Goal: Use online tool/utility: Utilize a website feature to perform a specific function

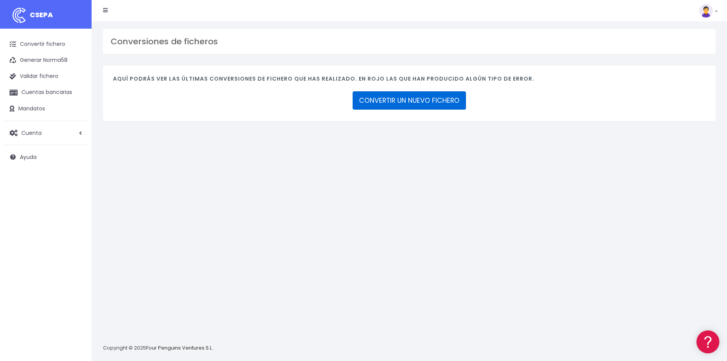
click at [384, 97] on link "CONVERTIR UN NUEVO FICHERO" at bounding box center [409, 100] width 113 height 18
click at [372, 99] on link "CONVERTIR UN NUEVO FICHERO" at bounding box center [409, 100] width 113 height 18
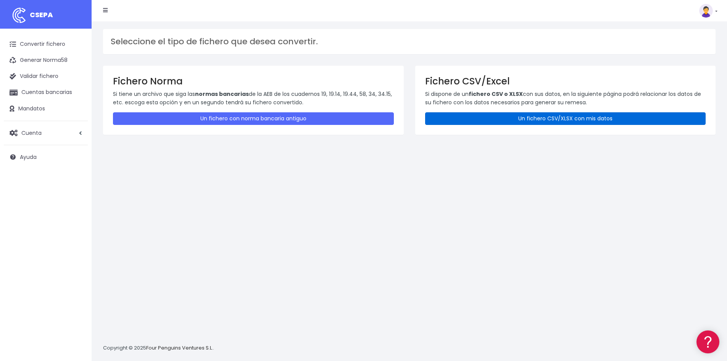
click at [515, 118] on link "Un fichero CSV/XLSX con mis datos" at bounding box center [565, 118] width 281 height 13
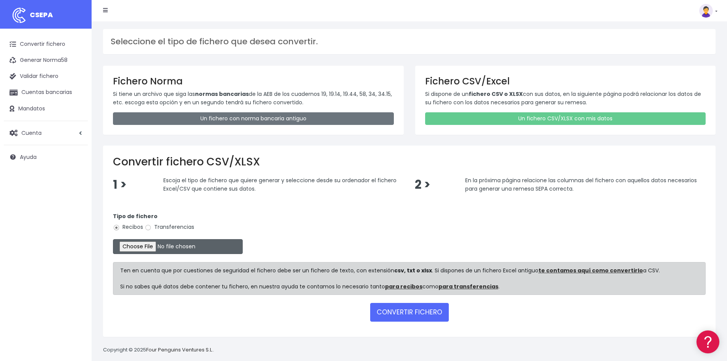
click at [160, 247] on input "file" at bounding box center [178, 246] width 130 height 15
type input "C:\fakepath\Libro2.csv"
click at [403, 310] on button "CONVERTIR FICHERO" at bounding box center [409, 312] width 79 height 18
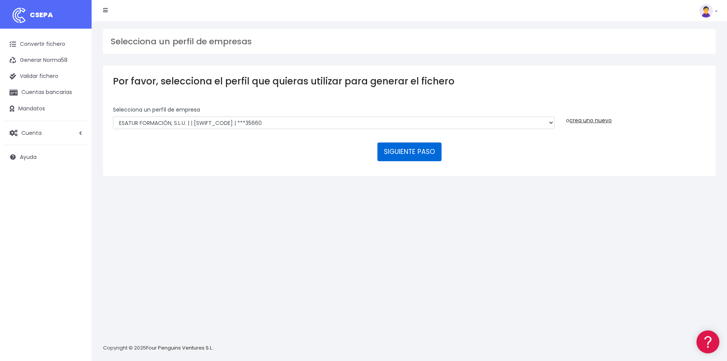
click at [408, 148] on button "SIGUIENTE PASO" at bounding box center [410, 151] width 64 height 18
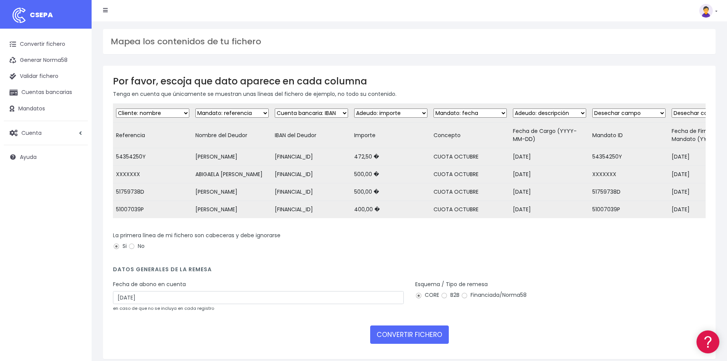
click at [154, 112] on select "Desechar campo Cliente: nombre Cliente: DNI Cliente: Email Cliente: Dirección C…" at bounding box center [152, 112] width 73 height 9
select select "mandate_reference"
click at [116, 108] on select "Desechar campo Cliente: nombre Cliente: DNI Cliente: Email Cliente: Dirección C…" at bounding box center [152, 112] width 73 height 9
click at [223, 113] on select "Desechar campo Cliente: nombre Cliente: DNI Cliente: Email Cliente: Dirección C…" at bounding box center [231, 112] width 73 height 9
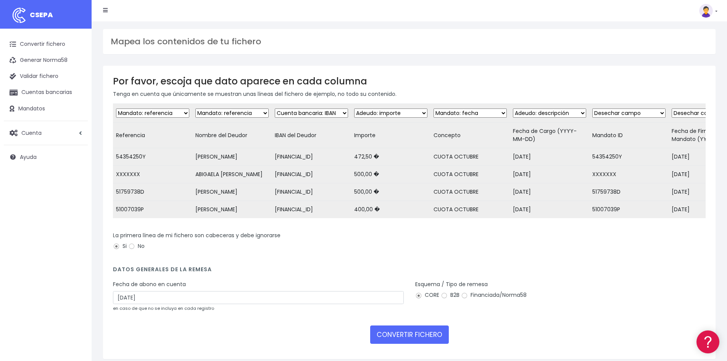
click at [223, 113] on select "Desechar campo Cliente: nombre Cliente: DNI Cliente: Email Cliente: Dirección C…" at bounding box center [231, 112] width 73 height 9
select select "debtor"
click at [195, 108] on select "Desechar campo Cliente: nombre Cliente: DNI Cliente: Email Cliente: Dirección C…" at bounding box center [231, 112] width 73 height 9
click at [465, 111] on select "Desechar campo Cliente: nombre Cliente: DNI Cliente: Email Cliente: Dirección C…" at bounding box center [470, 112] width 73 height 9
select select "description"
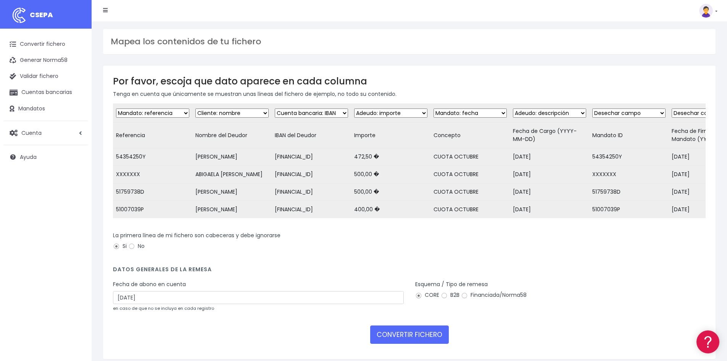
click at [434, 108] on select "Desechar campo Cliente: nombre Cliente: DNI Cliente: Email Cliente: Dirección C…" at bounding box center [470, 112] width 73 height 9
click at [556, 111] on select "Desechar campo Cliente: nombre Cliente: DNI Cliente: Email Cliente: Dirección C…" at bounding box center [549, 112] width 73 height 9
select select "date"
click at [514, 108] on select "Desechar campo Cliente: nombre Cliente: DNI Cliente: Email Cliente: Dirección C…" at bounding box center [549, 112] width 73 height 9
click at [619, 111] on select "Desechar campo Cliente: nombre Cliente: DNI Cliente: Email Cliente: Dirección C…" at bounding box center [628, 112] width 73 height 9
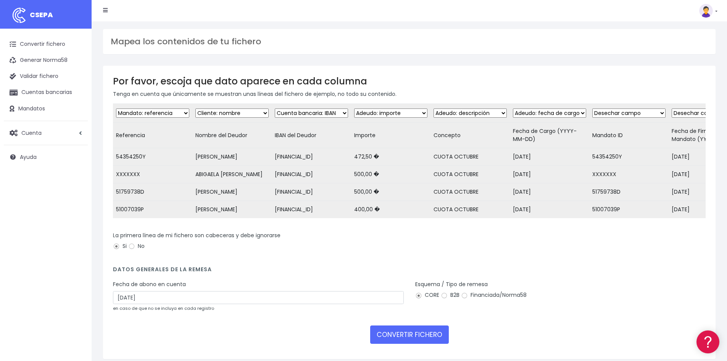
select select "mandate_reference"
click at [593, 108] on select "Desechar campo Cliente: nombre Cliente: DNI Cliente: Email Cliente: Dirección C…" at bounding box center [628, 112] width 73 height 9
click at [152, 113] on select "Desechar campo Cliente: nombre Cliente: DNI Cliente: Email Cliente: Dirección C…" at bounding box center [152, 112] width 73 height 9
select select "reference"
click at [116, 108] on select "Desechar campo Cliente: nombre Cliente: DNI Cliente: Email Cliente: Dirección C…" at bounding box center [152, 112] width 73 height 9
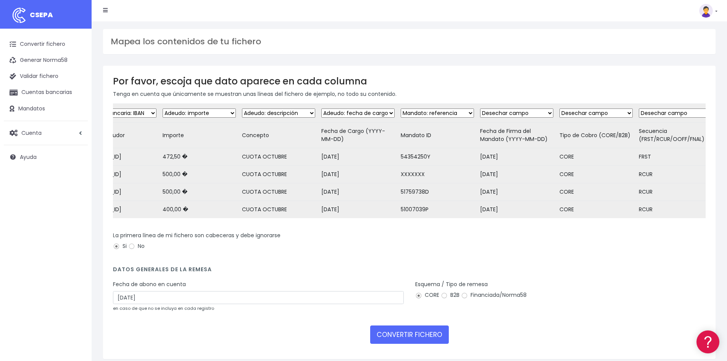
scroll to position [0, 208]
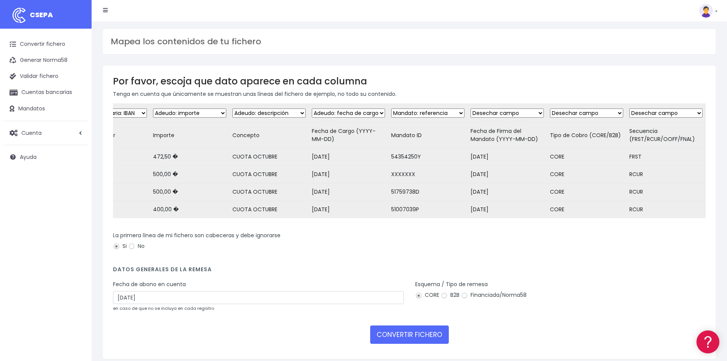
click at [499, 108] on td "Desechar campo Cliente: nombre Cliente: DNI Cliente: Email Cliente: Dirección C…" at bounding box center [507, 113] width 79 height 19
click at [495, 111] on select "Desechar campo Cliente: nombre Cliente: DNI Cliente: Email Cliente: Dirección C…" at bounding box center [507, 112] width 73 height 9
select select "mandate_signed_at"
click at [471, 108] on select "Desechar campo Cliente: nombre Cliente: DNI Cliente: Email Cliente: Dirección C…" at bounding box center [507, 112] width 73 height 9
click at [567, 111] on select "Desechar campo Cliente: nombre Cliente: DNI Cliente: Email Cliente: Dirección C…" at bounding box center [586, 112] width 73 height 9
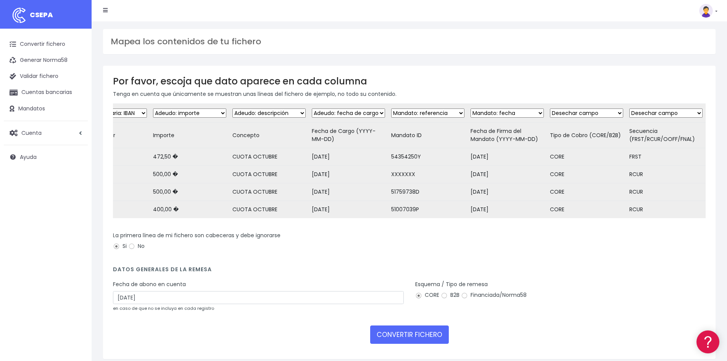
click at [668, 250] on div "La primera línea de mi fichero son cabeceras y debe ignorarse Si No" at bounding box center [409, 241] width 593 height 21
click at [576, 111] on select "Desechar campo Cliente: nombre Cliente: DNI Cliente: Email Cliente: Dirección C…" at bounding box center [586, 112] width 73 height 9
click at [550, 108] on select "Desechar campo Cliente: nombre Cliente: DNI Cliente: Email Cliente: Dirección C…" at bounding box center [586, 112] width 73 height 9
click at [649, 115] on select "Desechar campo Cliente: nombre Cliente: DNI Cliente: Email Cliente: Dirección C…" at bounding box center [665, 112] width 73 height 9
click at [650, 113] on select "Desechar campo Cliente: nombre Cliente: DNI Cliente: Email Cliente: Dirección C…" at bounding box center [665, 112] width 73 height 9
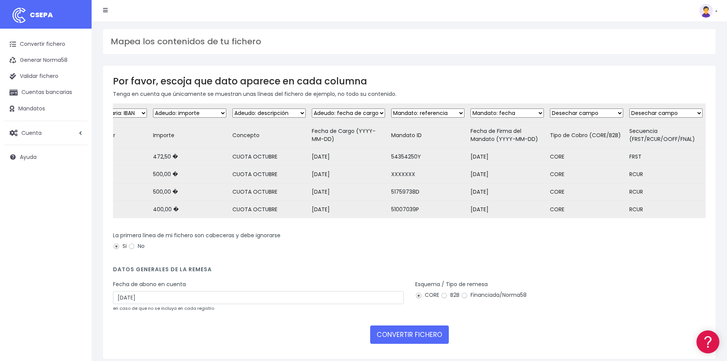
click at [629, 108] on select "Desechar campo Cliente: nombre Cliente: DNI Cliente: Email Cliente: Dirección C…" at bounding box center [665, 112] width 73 height 9
click at [651, 112] on select "Desechar campo Cliente: nombre Cliente: DNI Cliente: Email Cliente: Dirección C…" at bounding box center [665, 112] width 73 height 9
click at [592, 268] on form "Desechar campo Cliente: nombre Cliente: DNI Cliente: Email Cliente: Dirección C…" at bounding box center [409, 225] width 593 height 245
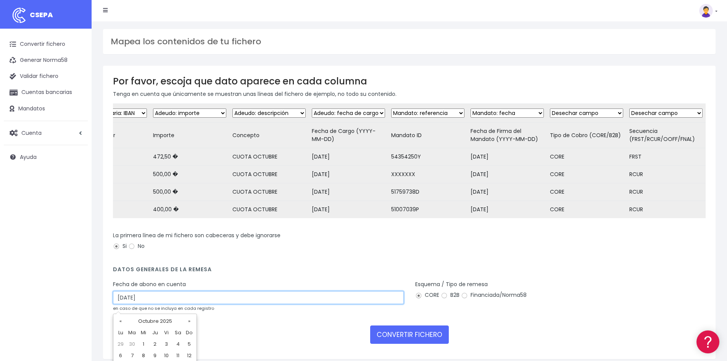
drag, startPoint x: 157, startPoint y: 301, endPoint x: 68, endPoint y: 301, distance: 89.3
click at [68, 301] on div "CSEPA Convertir fichero Generar Norma58 Validar fichero Cuentas bancarias Manda…" at bounding box center [363, 192] width 727 height 385
type input "15/10/2025"
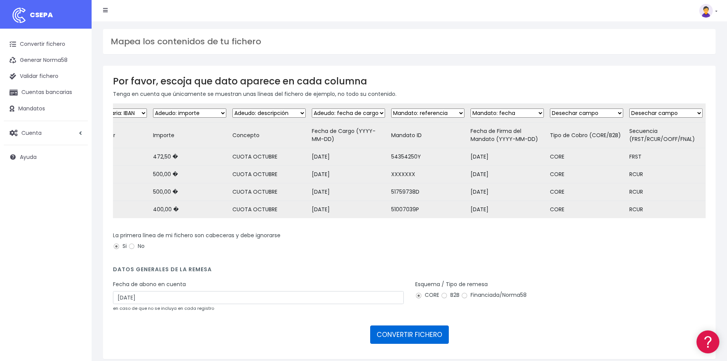
click at [420, 342] on button "CONVERTIR FICHERO" at bounding box center [409, 334] width 79 height 18
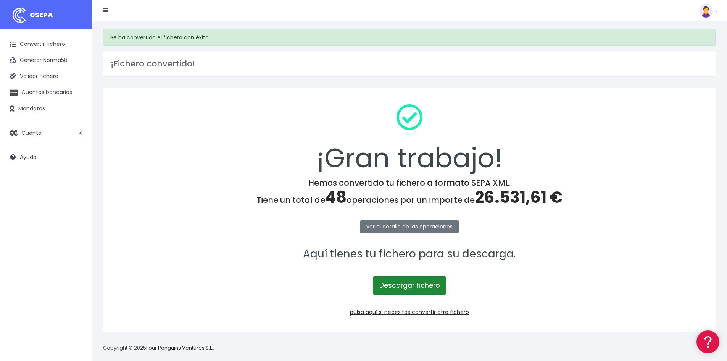
click at [410, 289] on link "Descargar fichero" at bounding box center [409, 285] width 73 height 18
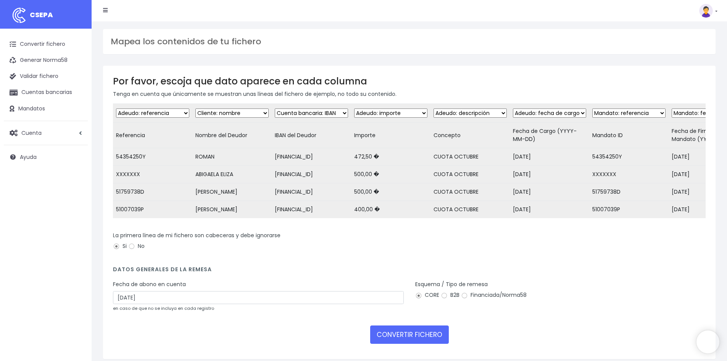
select select "reference"
select select "debtor"
select select "description"
select select "date"
select select "mandate_reference"
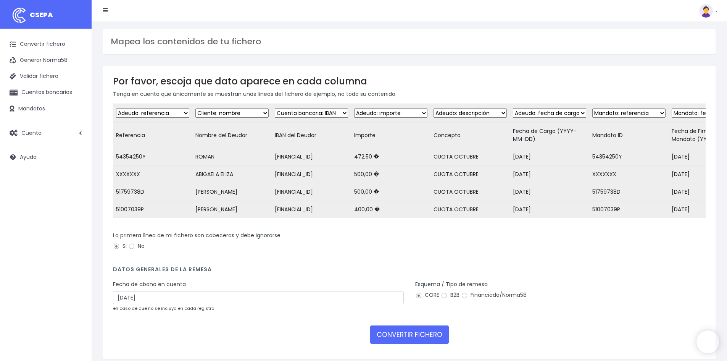
select select "mandate_signed_at"
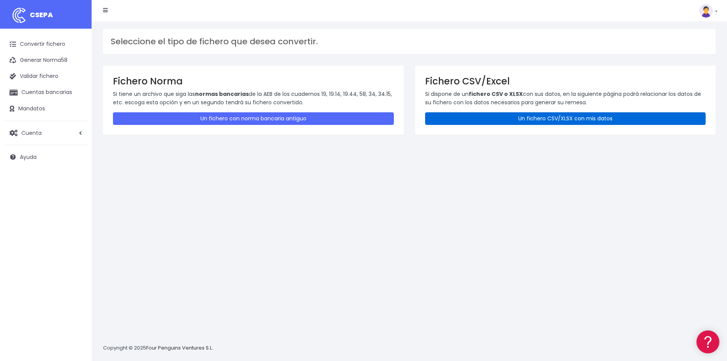
click at [497, 116] on link "Un fichero CSV/XLSX con mis datos" at bounding box center [565, 118] width 281 height 13
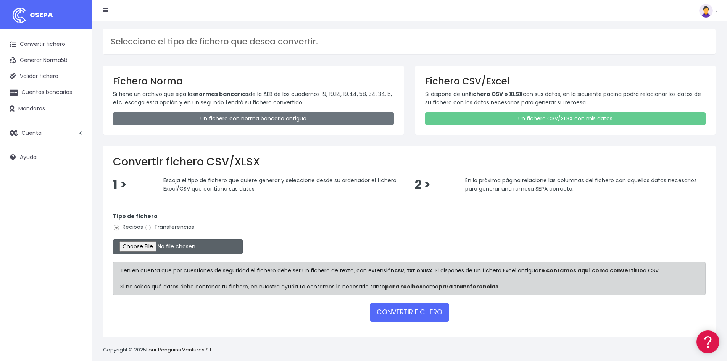
click at [134, 243] on input "file" at bounding box center [178, 246] width 130 height 15
click at [422, 311] on button "CONVERTIR FICHERO" at bounding box center [409, 312] width 79 height 18
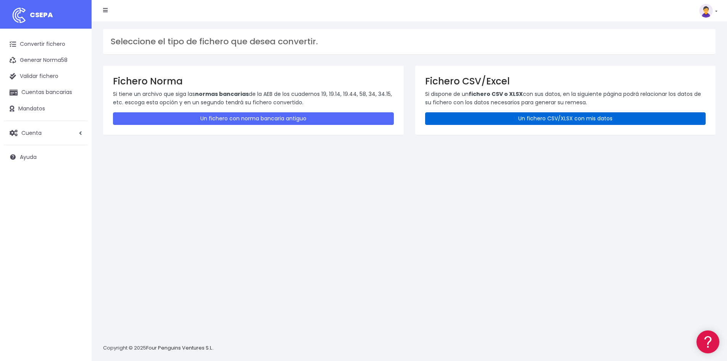
click at [551, 118] on link "Un fichero CSV/XLSX con mis datos" at bounding box center [565, 118] width 281 height 13
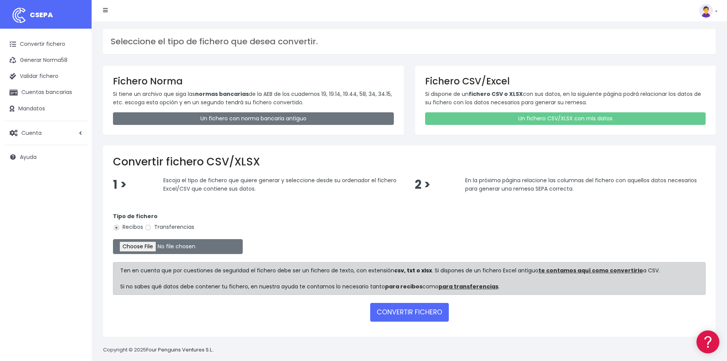
click at [390, 285] on link "para recibos" at bounding box center [403, 286] width 37 height 8
click at [142, 248] on input "file" at bounding box center [178, 246] width 130 height 15
type input "C:\fakepath\Libro2.csv"
click at [403, 309] on button "CONVERTIR FICHERO" at bounding box center [409, 312] width 79 height 18
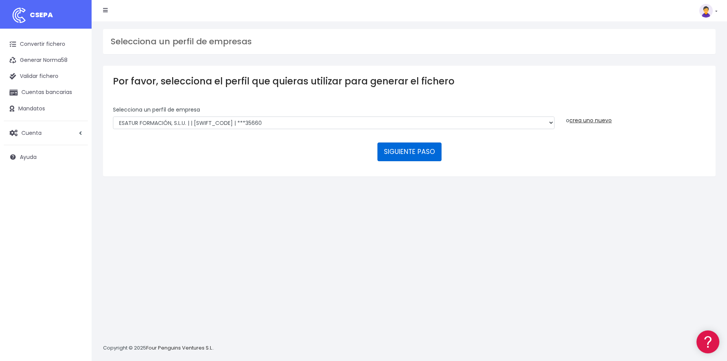
click at [411, 149] on button "SIGUIENTE PASO" at bounding box center [410, 151] width 64 height 18
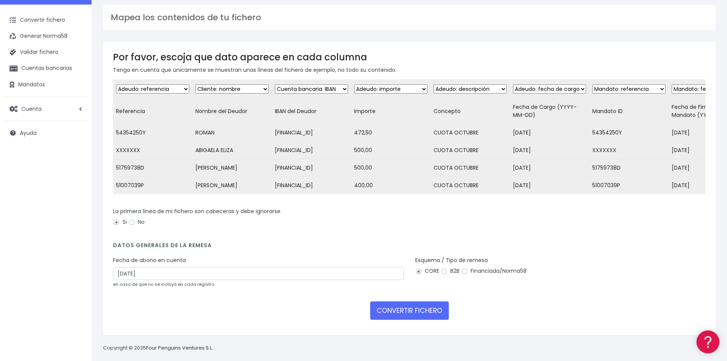
scroll to position [37, 0]
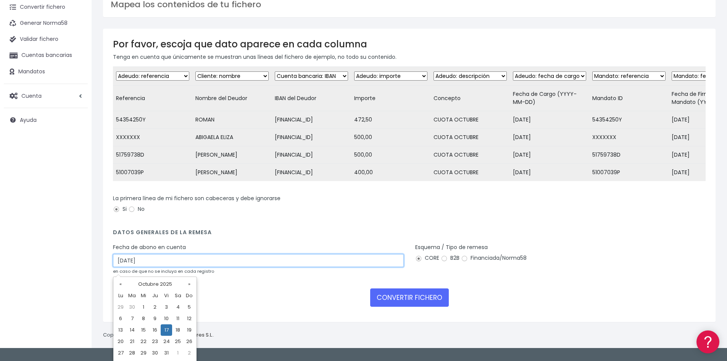
click at [121, 264] on input "[DATE]" at bounding box center [258, 260] width 291 height 13
type input "[DATE]"
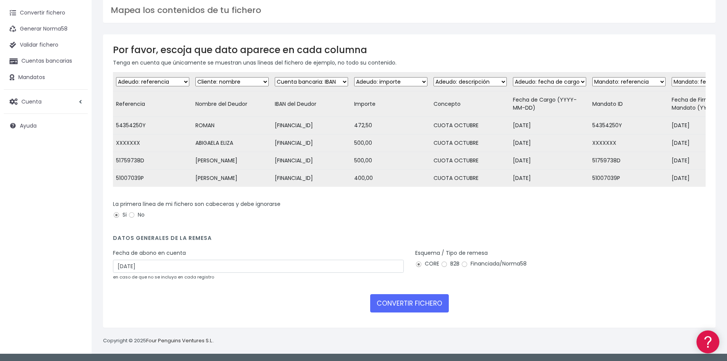
click at [454, 284] on div "Esquema / Tipo de remesa CORE B2B Financiada/Norma58" at bounding box center [561, 267] width 302 height 37
click at [405, 301] on button "CONVERTIR FICHERO" at bounding box center [409, 303] width 79 height 18
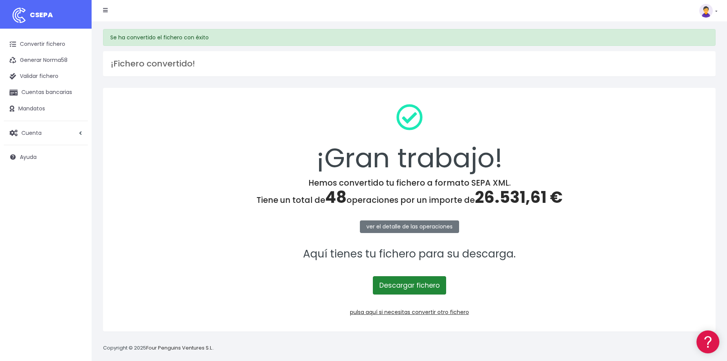
click at [411, 285] on link "Descargar fichero" at bounding box center [409, 285] width 73 height 18
